Goal: Navigation & Orientation: Find specific page/section

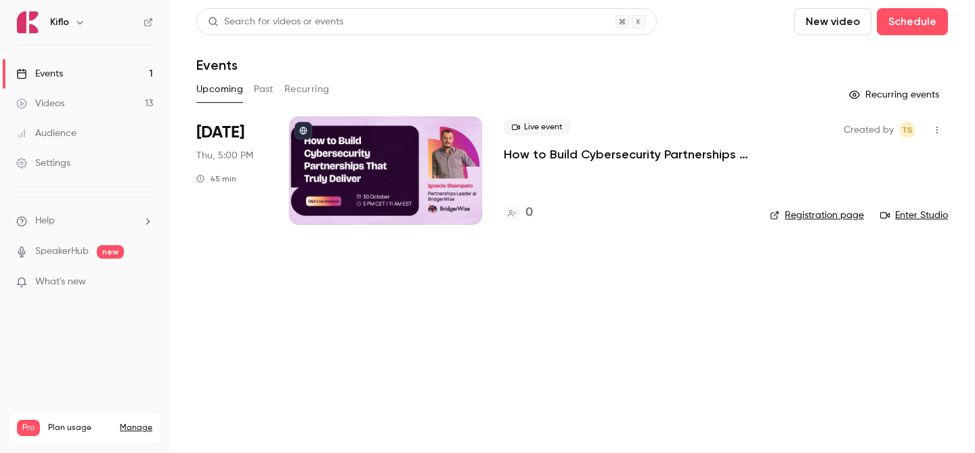
click at [118, 79] on link "Events 1" at bounding box center [84, 74] width 169 height 30
click at [526, 211] on h4 "1" at bounding box center [527, 213] width 5 height 18
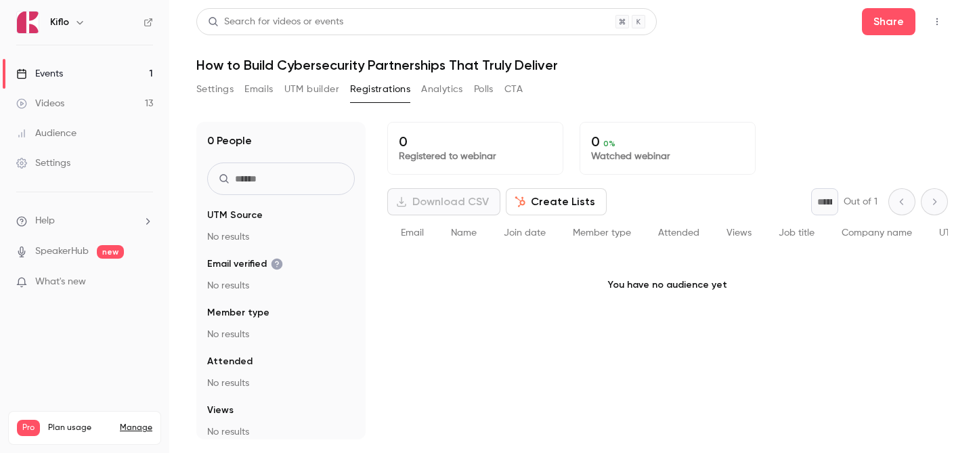
click at [115, 77] on link "Events 1" at bounding box center [84, 74] width 169 height 30
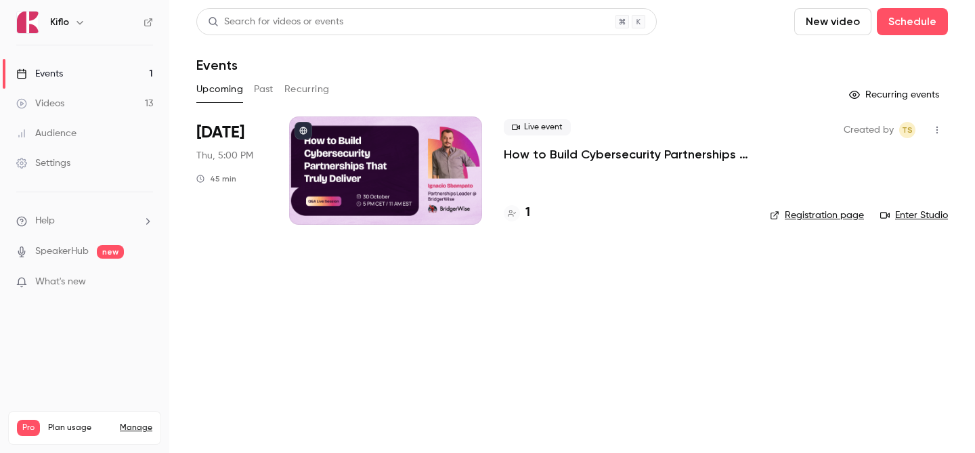
click at [112, 66] on link "Events 1" at bounding box center [84, 74] width 169 height 30
click at [527, 215] on h4 "2" at bounding box center [528, 213] width 7 height 18
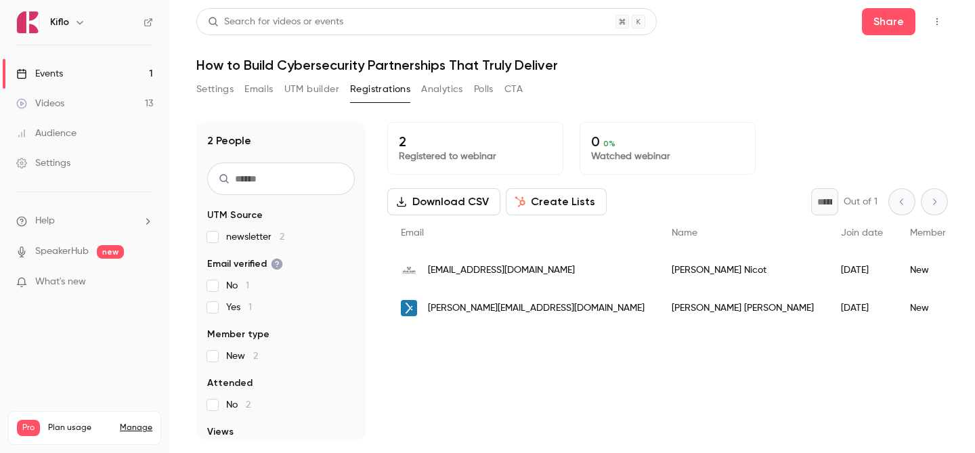
click at [99, 79] on link "Events 1" at bounding box center [84, 74] width 169 height 30
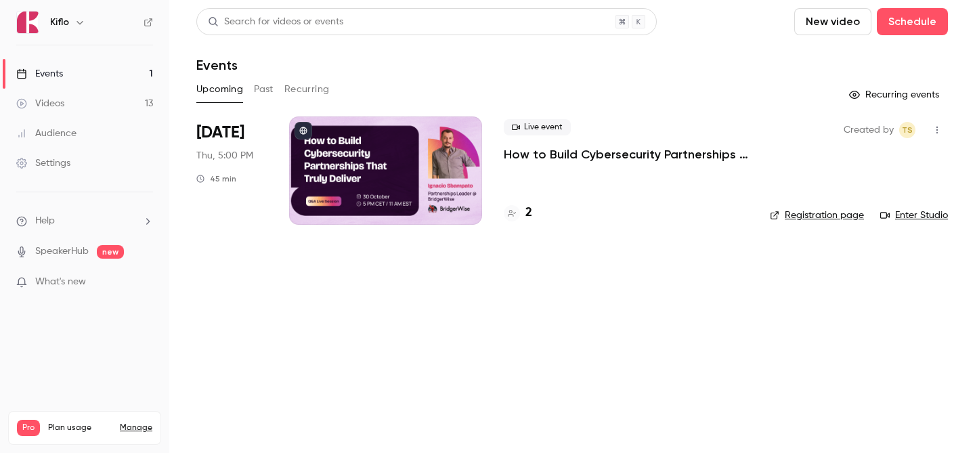
click at [99, 79] on link "Events 1" at bounding box center [84, 74] width 169 height 30
click at [144, 75] on link "Events 1" at bounding box center [84, 74] width 169 height 30
click at [124, 77] on link "Events 1" at bounding box center [84, 74] width 169 height 30
click at [121, 104] on link "Videos 13" at bounding box center [84, 104] width 169 height 30
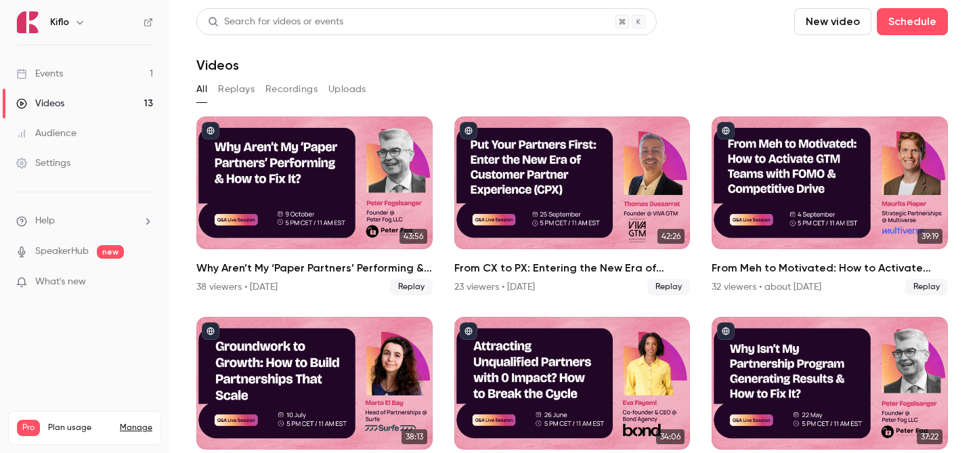
click at [116, 81] on link "Events 1" at bounding box center [84, 74] width 169 height 30
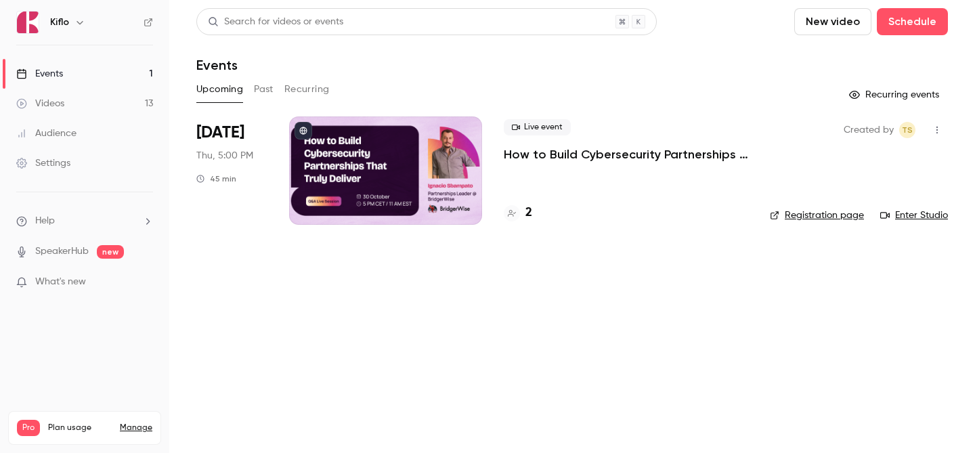
click at [116, 81] on link "Events 1" at bounding box center [84, 74] width 169 height 30
click at [117, 78] on link "Events 1" at bounding box center [84, 74] width 169 height 30
click at [523, 206] on div "3" at bounding box center [518, 213] width 28 height 18
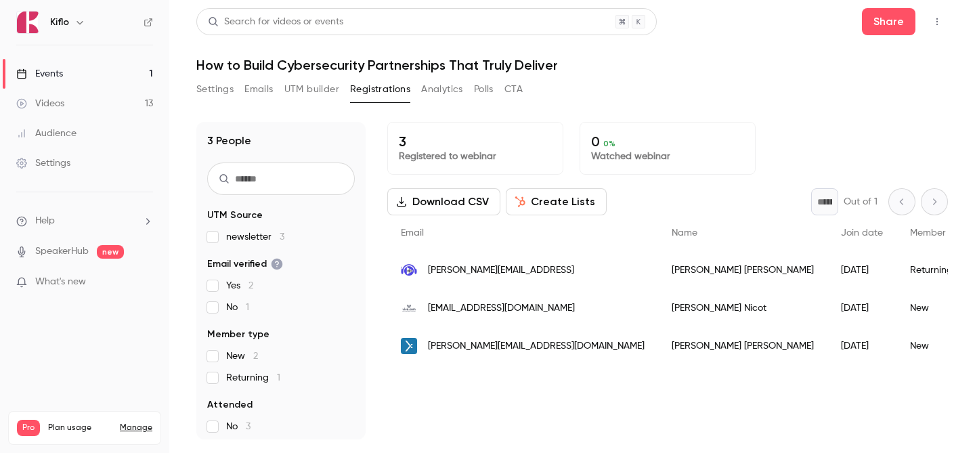
scroll to position [102, 0]
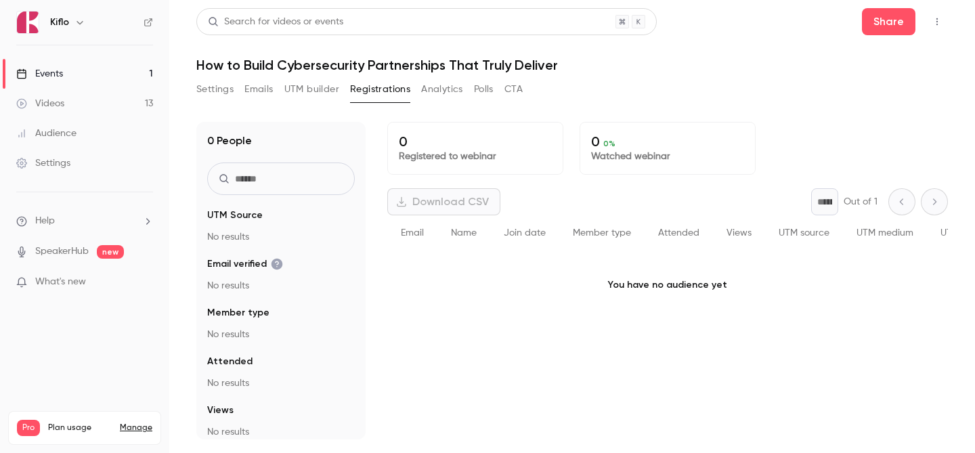
click at [85, 79] on link "Events 1" at bounding box center [84, 74] width 169 height 30
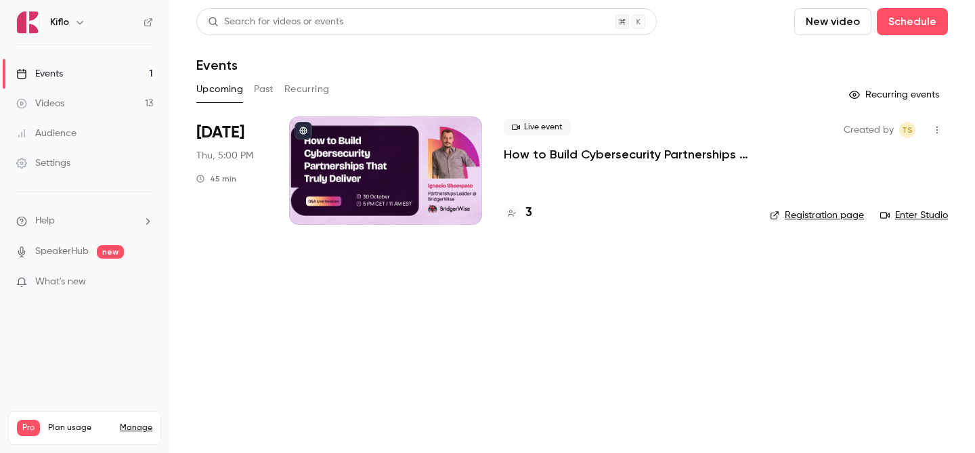
click at [97, 68] on link "Events 1" at bounding box center [84, 74] width 169 height 30
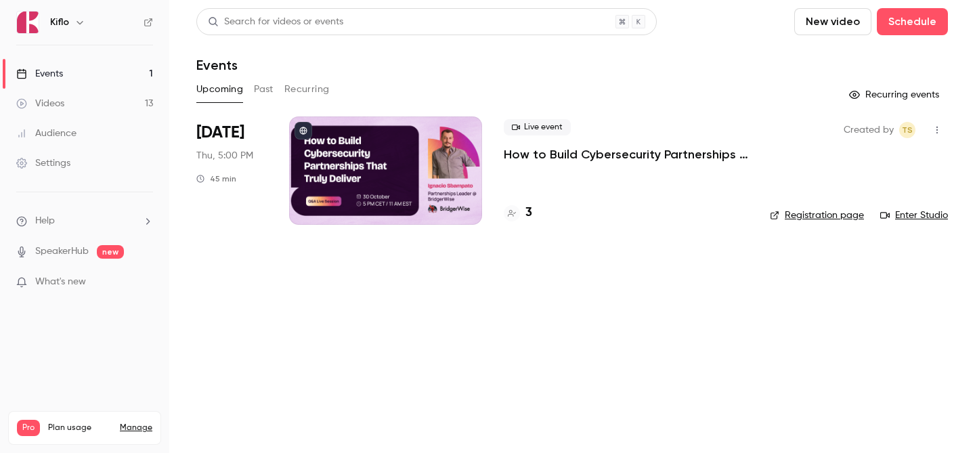
click at [97, 68] on link "Events 1" at bounding box center [84, 74] width 169 height 30
click at [144, 56] on ul "Events 1 Videos 13 Audience Settings" at bounding box center [84, 118] width 169 height 146
click at [123, 66] on link "Events 1" at bounding box center [84, 74] width 169 height 30
click at [121, 75] on link "Events 1" at bounding box center [84, 74] width 169 height 30
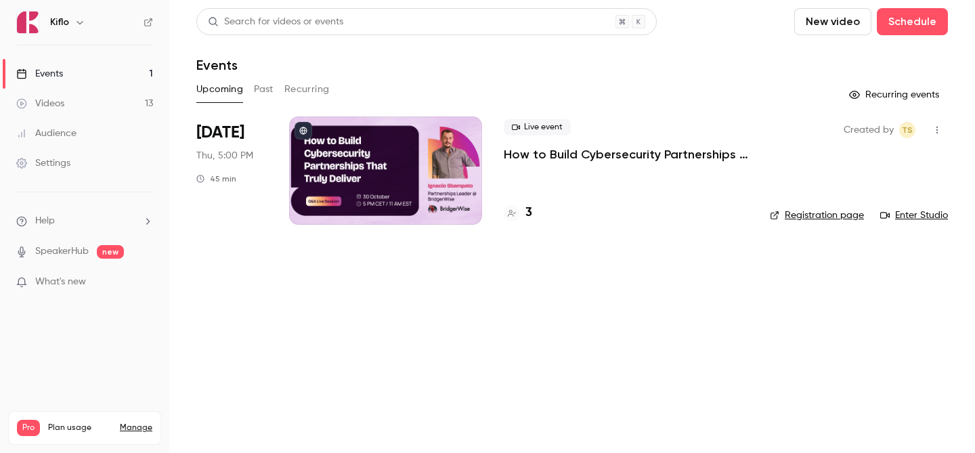
click at [121, 75] on link "Events 1" at bounding box center [84, 74] width 169 height 30
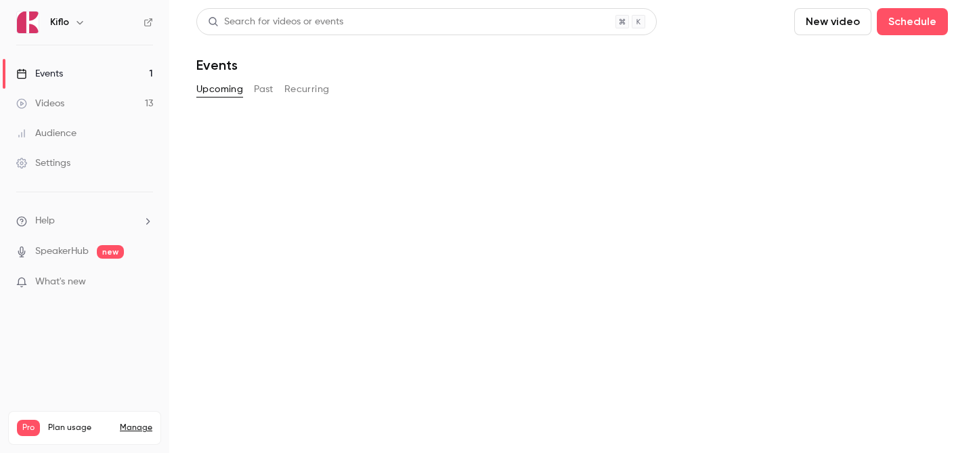
click at [121, 75] on link "Events 1" at bounding box center [84, 74] width 169 height 30
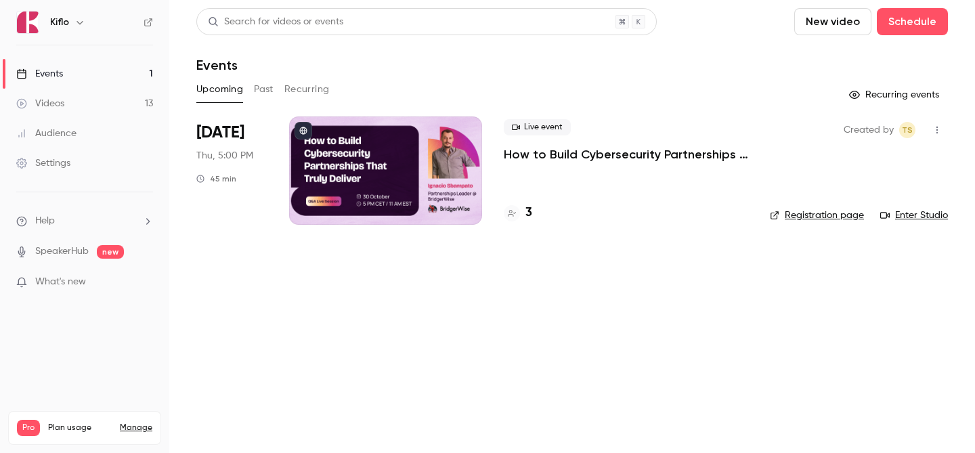
click at [121, 75] on link "Events 1" at bounding box center [84, 74] width 169 height 30
click at [529, 216] on h4 "3" at bounding box center [528, 213] width 7 height 18
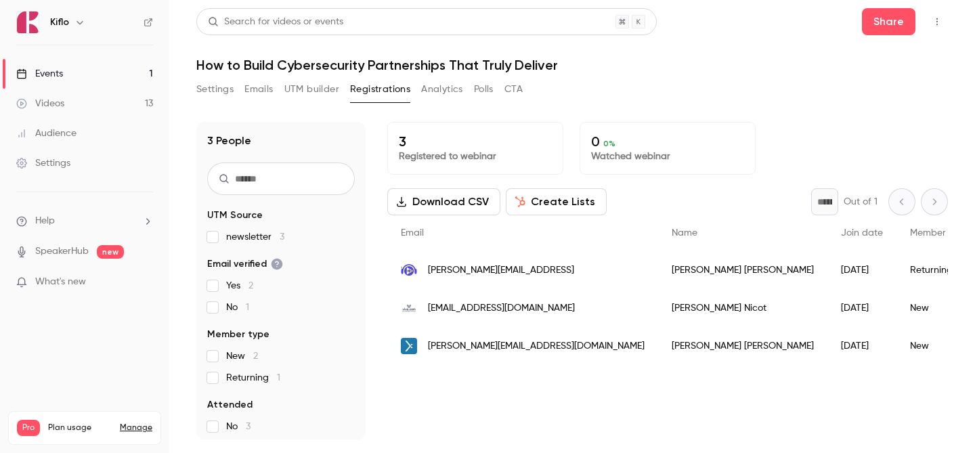
click at [91, 150] on link "Settings" at bounding box center [84, 163] width 169 height 30
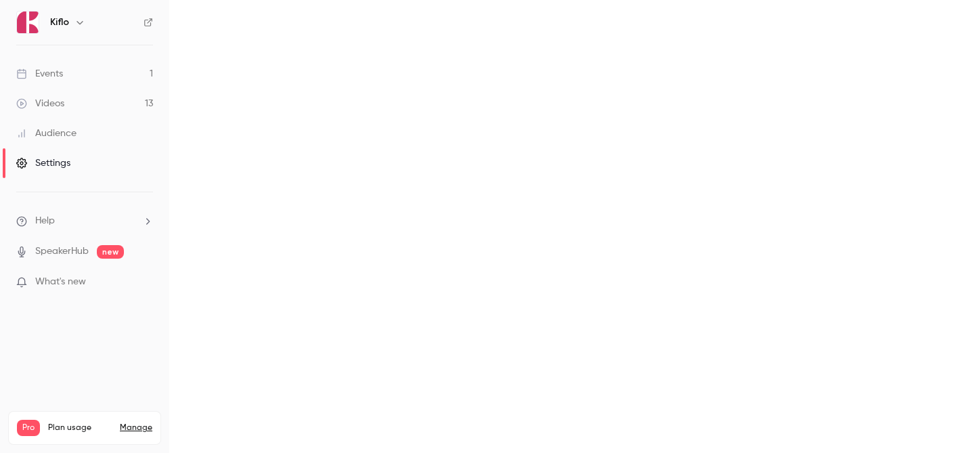
click at [83, 135] on link "Audience" at bounding box center [84, 133] width 169 height 30
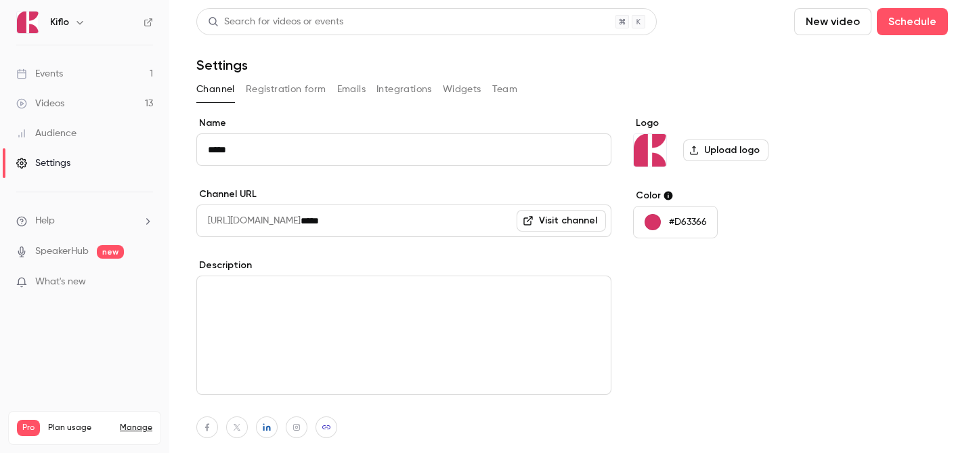
click at [89, 66] on link "Events 1" at bounding box center [84, 74] width 169 height 30
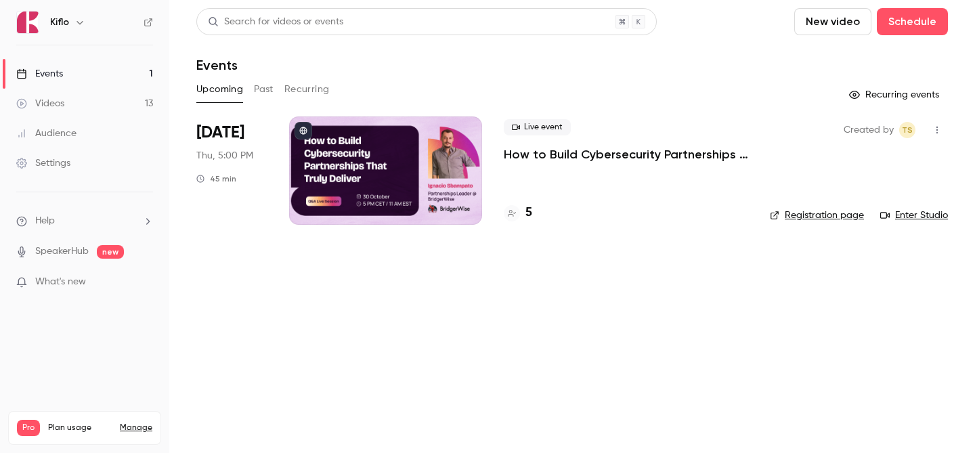
click at [531, 217] on h4 "5" at bounding box center [528, 213] width 7 height 18
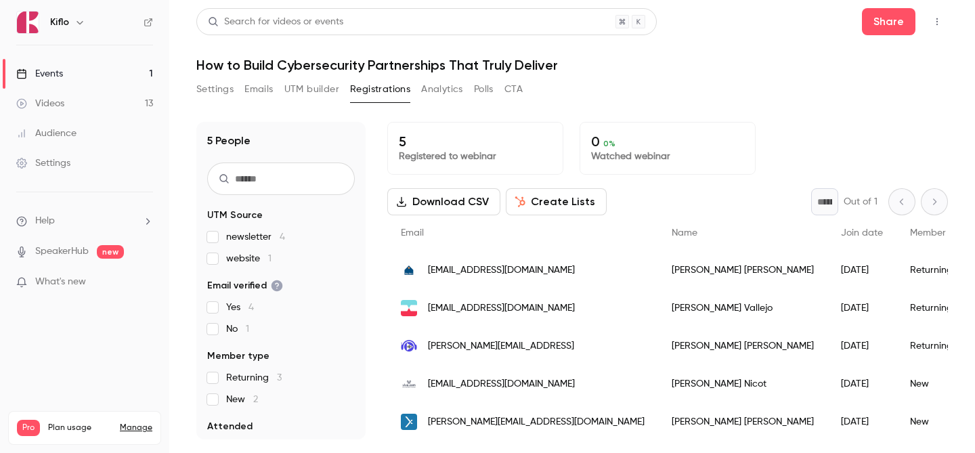
click at [114, 75] on link "Events 1" at bounding box center [84, 74] width 169 height 30
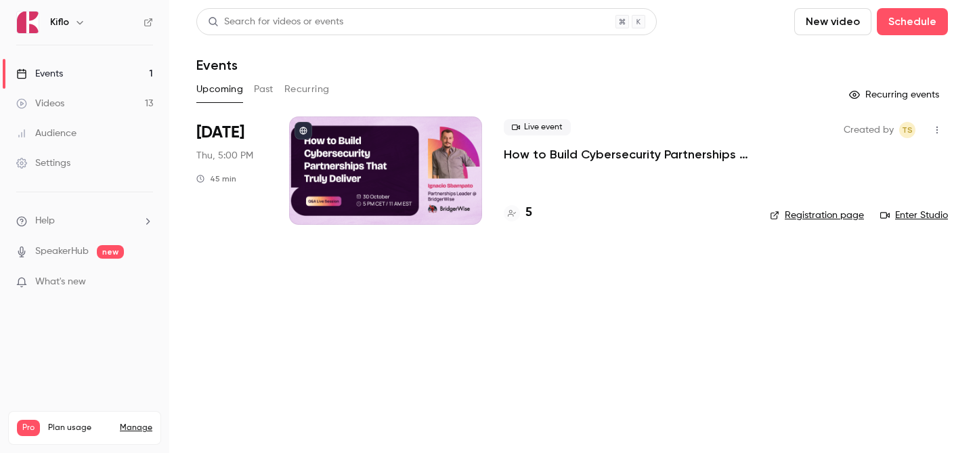
click at [136, 80] on link "Events 1" at bounding box center [84, 74] width 169 height 30
click at [85, 60] on link "Events 1" at bounding box center [84, 74] width 169 height 30
click at [85, 68] on link "Events 1" at bounding box center [84, 74] width 169 height 30
click at [131, 77] on link "Events 1" at bounding box center [84, 74] width 169 height 30
click at [521, 211] on div "6" at bounding box center [518, 213] width 28 height 18
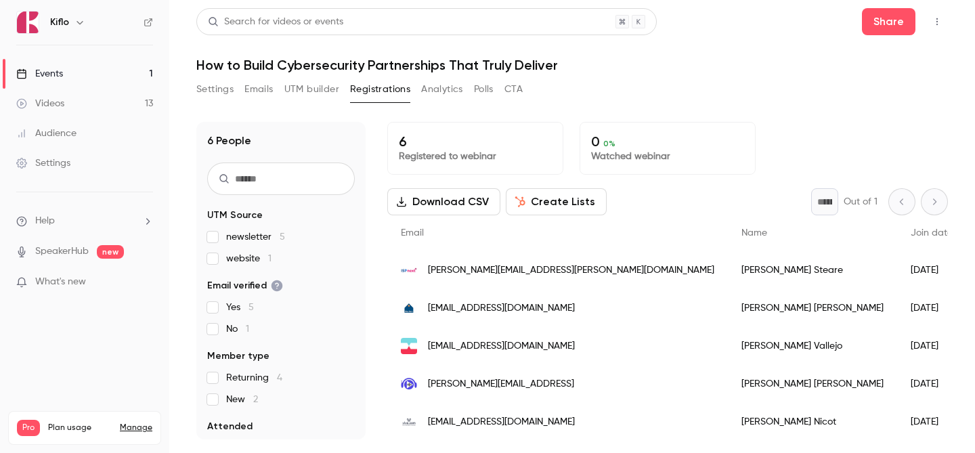
click at [96, 77] on link "Events 1" at bounding box center [84, 74] width 169 height 30
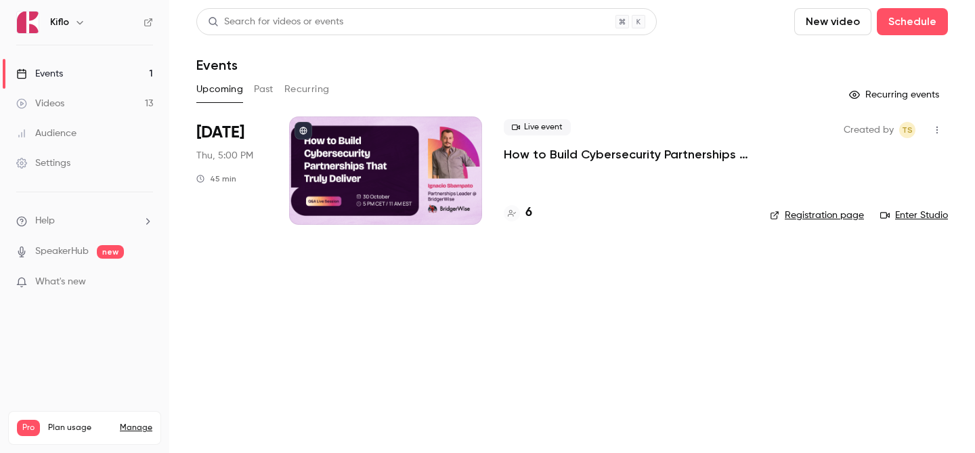
click at [98, 65] on link "Events 1" at bounding box center [84, 74] width 169 height 30
click at [518, 213] on div at bounding box center [512, 213] width 16 height 16
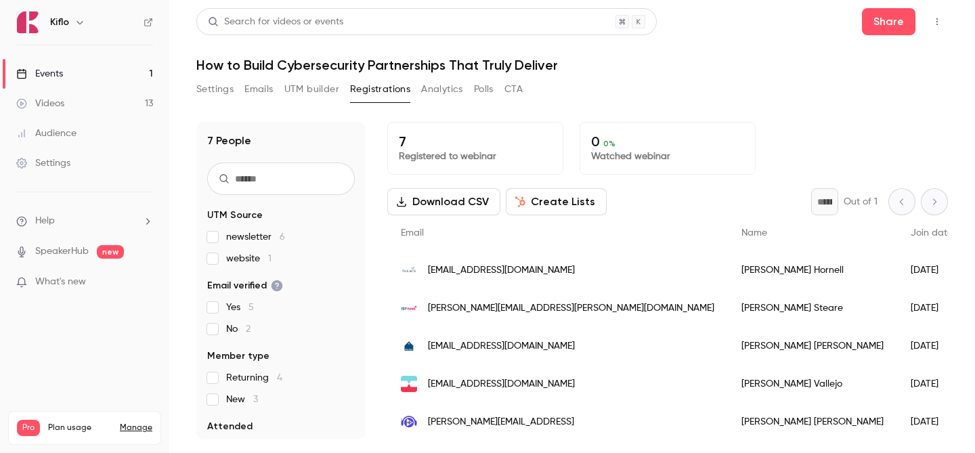
click at [114, 63] on link "Events 1" at bounding box center [84, 74] width 169 height 30
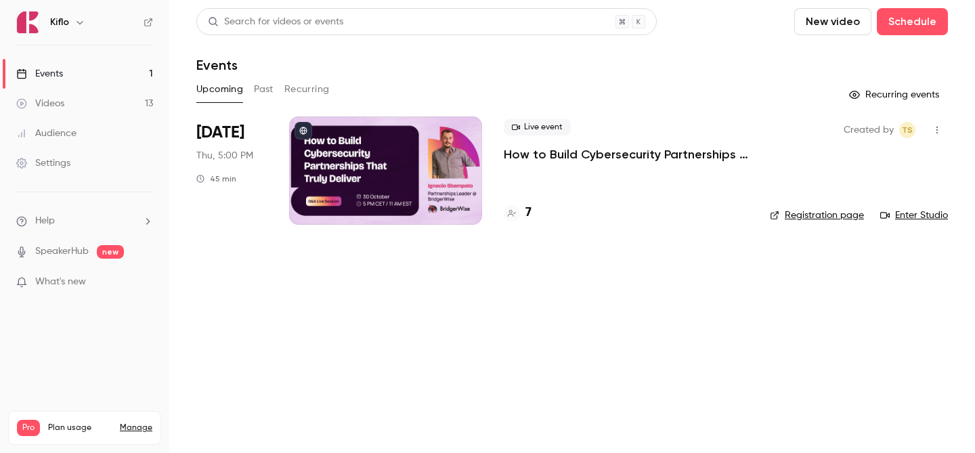
click at [106, 83] on link "Events 1" at bounding box center [84, 74] width 169 height 30
click at [91, 87] on link "Events 1" at bounding box center [84, 74] width 169 height 30
click at [72, 60] on link "Events 1" at bounding box center [84, 74] width 169 height 30
click at [133, 84] on link "Events 1" at bounding box center [84, 74] width 169 height 30
click at [79, 79] on link "Events 1" at bounding box center [84, 74] width 169 height 30
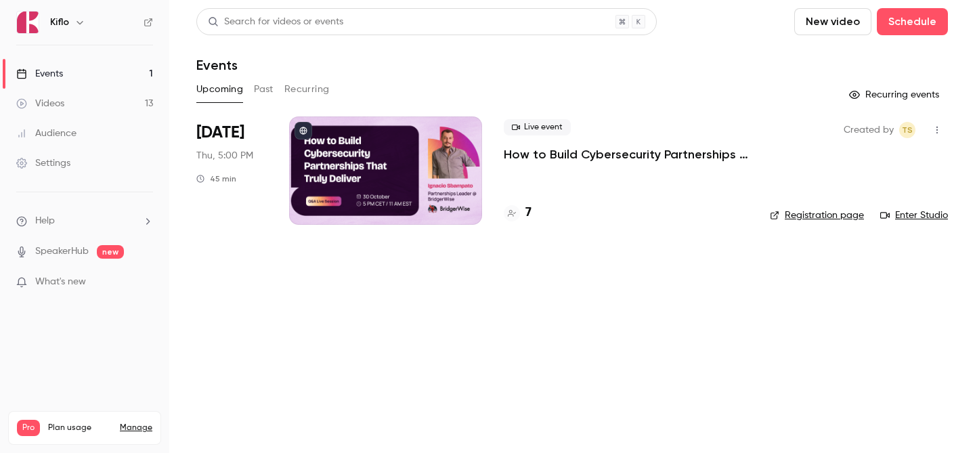
click at [526, 211] on h4 "7" at bounding box center [528, 213] width 6 height 18
click at [85, 67] on link "Events 1" at bounding box center [84, 74] width 169 height 30
click at [126, 74] on link "Events 1" at bounding box center [84, 74] width 169 height 30
click at [100, 60] on link "Events 1" at bounding box center [84, 74] width 169 height 30
click at [102, 66] on link "Events 1" at bounding box center [84, 74] width 169 height 30
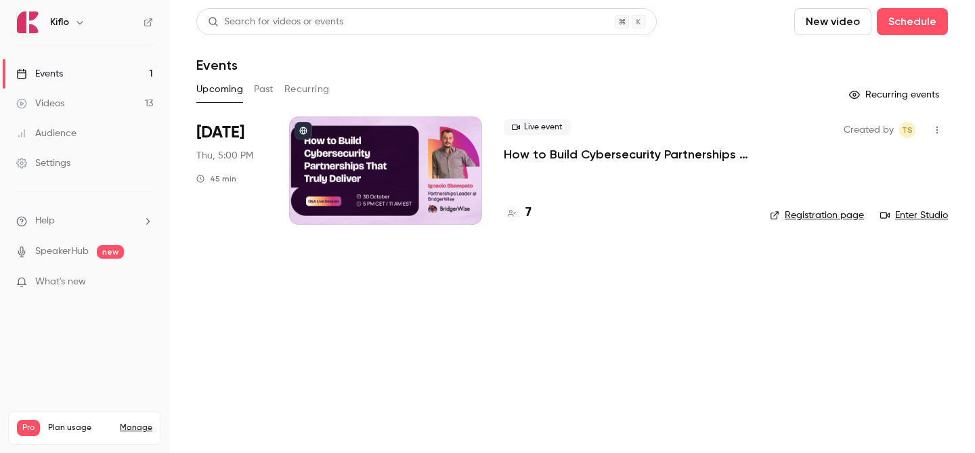
click at [525, 206] on h4 "7" at bounding box center [528, 213] width 6 height 18
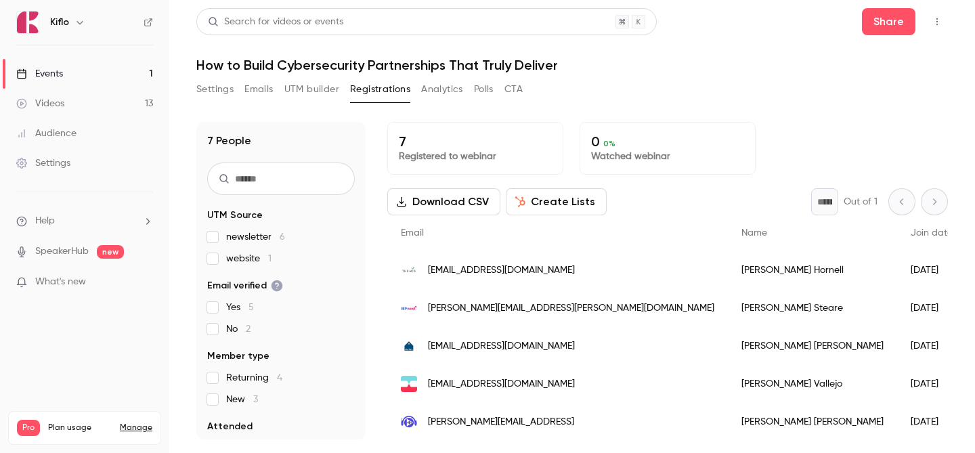
click at [129, 65] on link "Events 1" at bounding box center [84, 74] width 169 height 30
